Goal: Task Accomplishment & Management: Use online tool/utility

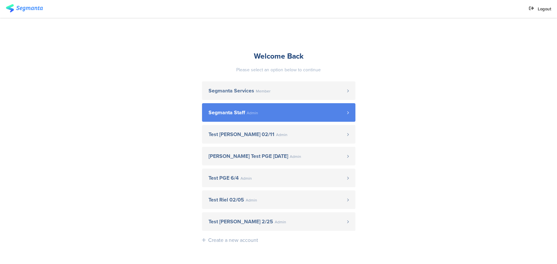
click at [264, 111] on span "Segmanta Staff Admin" at bounding box center [277, 112] width 139 height 5
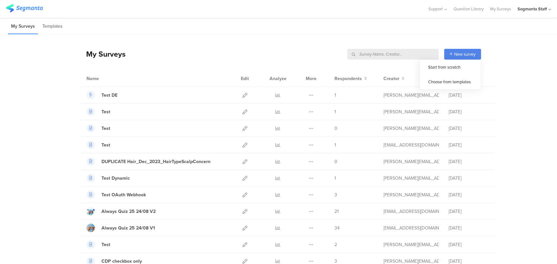
click at [459, 52] on span "New survey" at bounding box center [464, 54] width 21 height 6
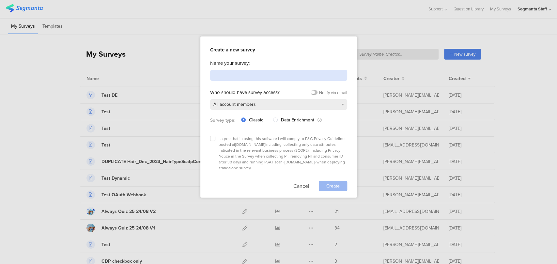
click at [282, 78] on input at bounding box center [278, 75] width 137 height 11
type input "N"
type input "Test"
click at [213, 139] on label at bounding box center [212, 138] width 5 height 5
click at [0, 0] on input "checkbox" at bounding box center [0, 0] width 0 height 0
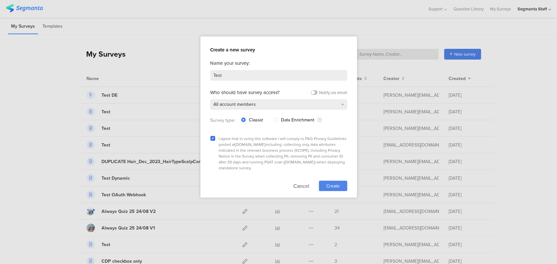
click at [335, 183] on span "Create" at bounding box center [332, 186] width 13 height 7
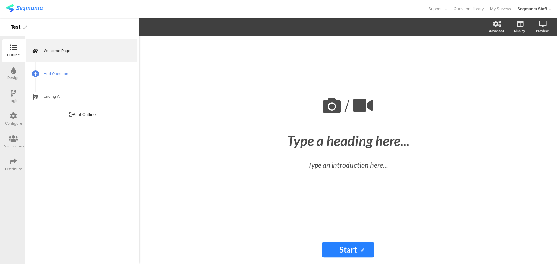
click at [45, 75] on span "Add Question" at bounding box center [85, 73] width 83 height 7
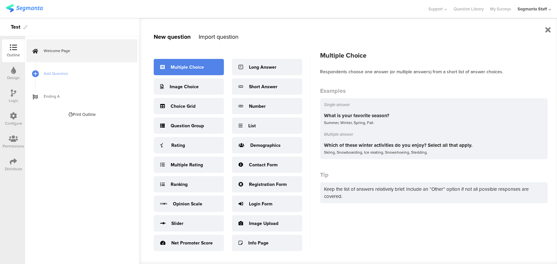
click at [186, 63] on div "Multiple Choice" at bounding box center [189, 67] width 70 height 16
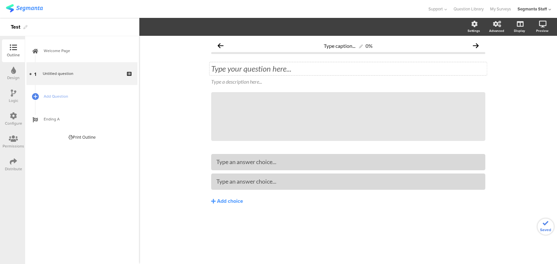
click at [234, 69] on div "Type your question here..." at bounding box center [347, 68] width 277 height 13
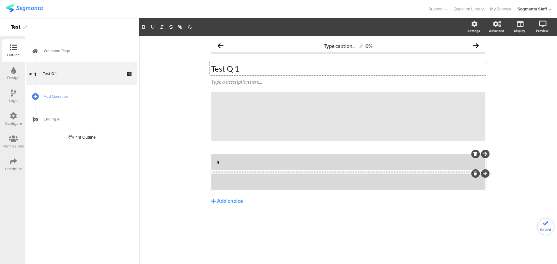
click at [251, 186] on div at bounding box center [347, 181] width 263 height 11
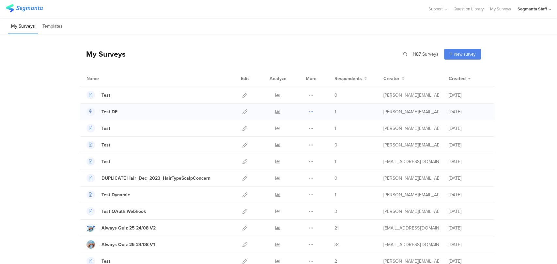
click at [308, 113] on icon at bounding box center [310, 112] width 5 height 5
click at [549, 8] on icon at bounding box center [549, 9] width 3 height 5
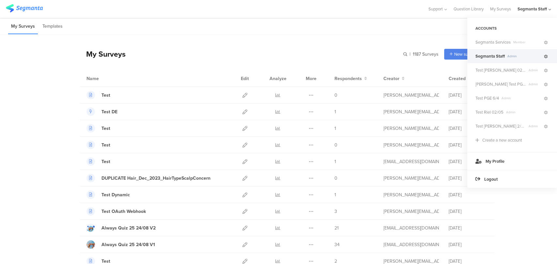
click at [548, 58] on link at bounding box center [546, 56] width 6 height 9
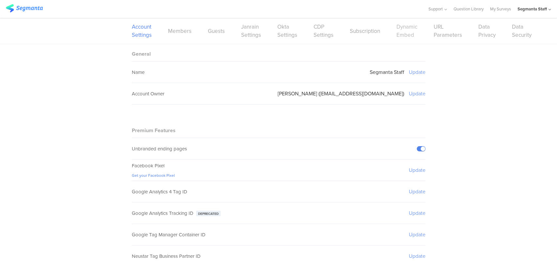
click at [399, 32] on link "Dynamic Embed" at bounding box center [406, 31] width 21 height 16
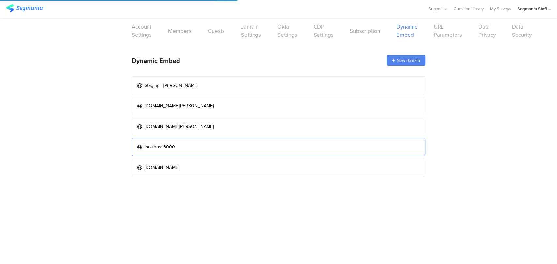
click at [211, 149] on link "localhost:3000" at bounding box center [278, 147] width 293 height 18
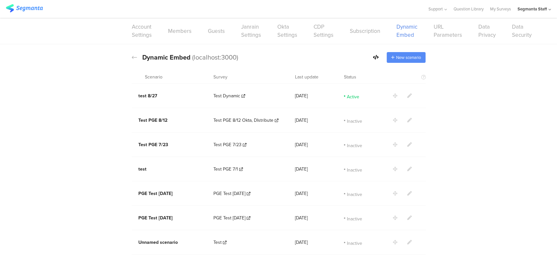
click at [400, 61] on div "New scenario" at bounding box center [405, 57] width 39 height 11
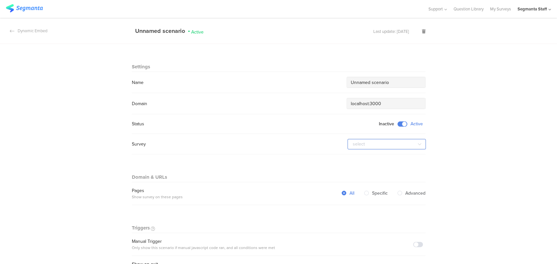
click at [362, 144] on input "text" at bounding box center [386, 144] width 78 height 10
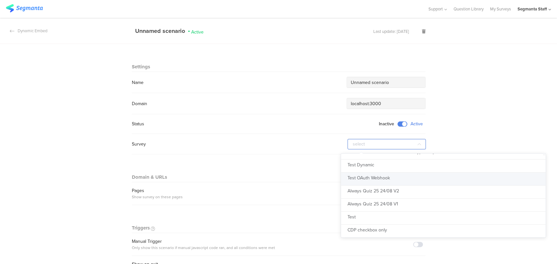
scroll to position [36, 0]
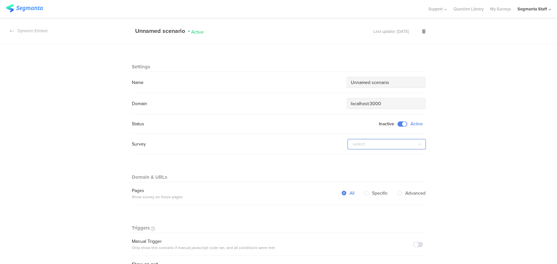
click at [391, 144] on input "text" at bounding box center [386, 144] width 78 height 10
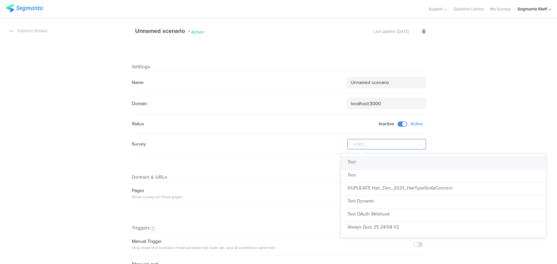
click at [386, 164] on li "Test" at bounding box center [446, 163] width 210 height 13
type input "Test"
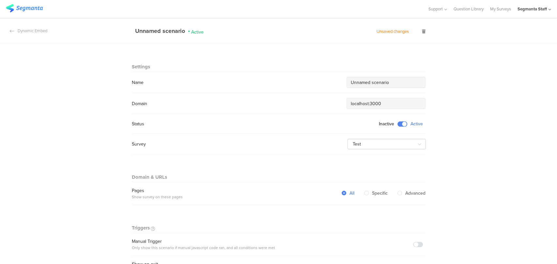
drag, startPoint x: 395, startPoint y: 80, endPoint x: 326, endPoint y: 69, distance: 68.9
click at [326, 69] on section "Settings Name Unnamed scenario Domain localhost:3000 Status Inactive Active Sur…" at bounding box center [278, 109] width 293 height 91
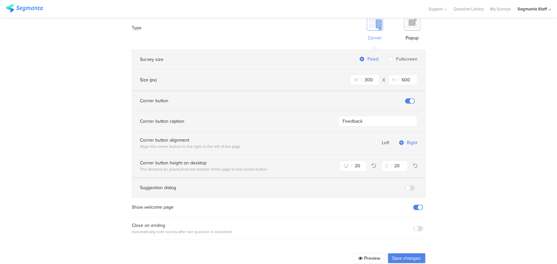
scroll to position [417, 0]
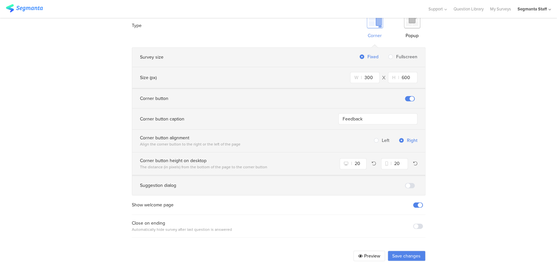
type input "Test Survey"
click at [390, 251] on button "Save changes" at bounding box center [406, 256] width 38 height 10
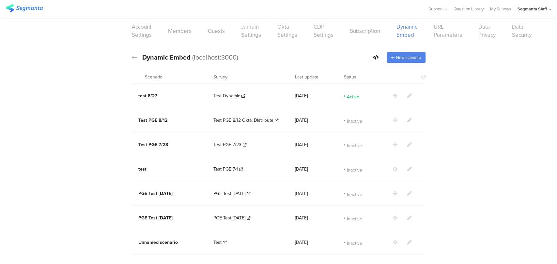
click at [407, 98] on icon at bounding box center [409, 96] width 5 height 5
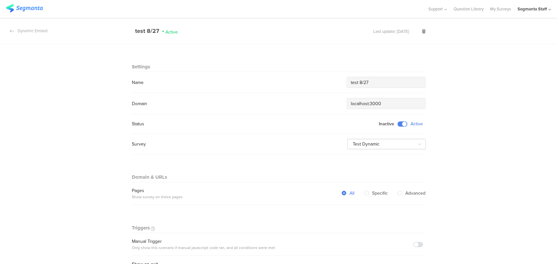
click at [399, 123] on span at bounding box center [402, 124] width 10 height 5
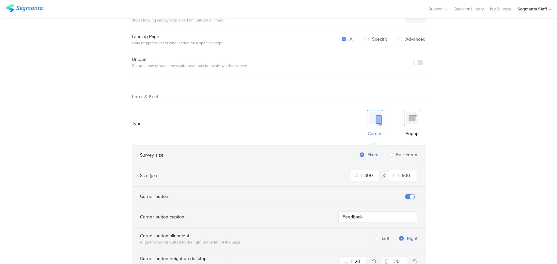
scroll to position [417, 0]
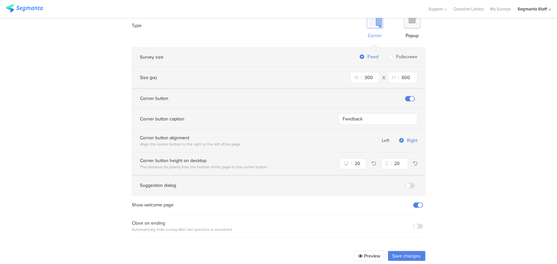
click at [402, 251] on button "Save changes" at bounding box center [406, 256] width 38 height 10
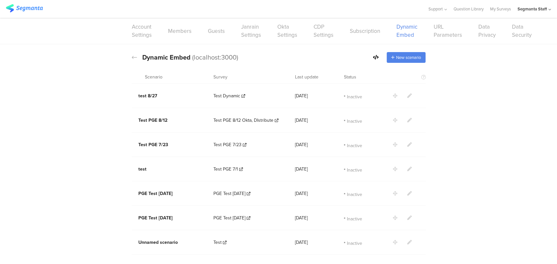
click at [373, 56] on icon at bounding box center [376, 57] width 6 height 5
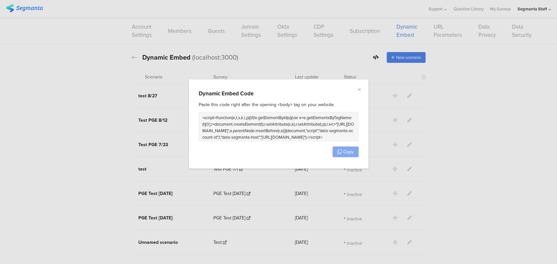
click at [336, 154] on button "Copy" at bounding box center [345, 152] width 26 height 11
click at [338, 153] on icon "dialog" at bounding box center [339, 152] width 5 height 5
click at [359, 90] on icon "Close" at bounding box center [358, 89] width 5 height 5
